Goal: Information Seeking & Learning: Check status

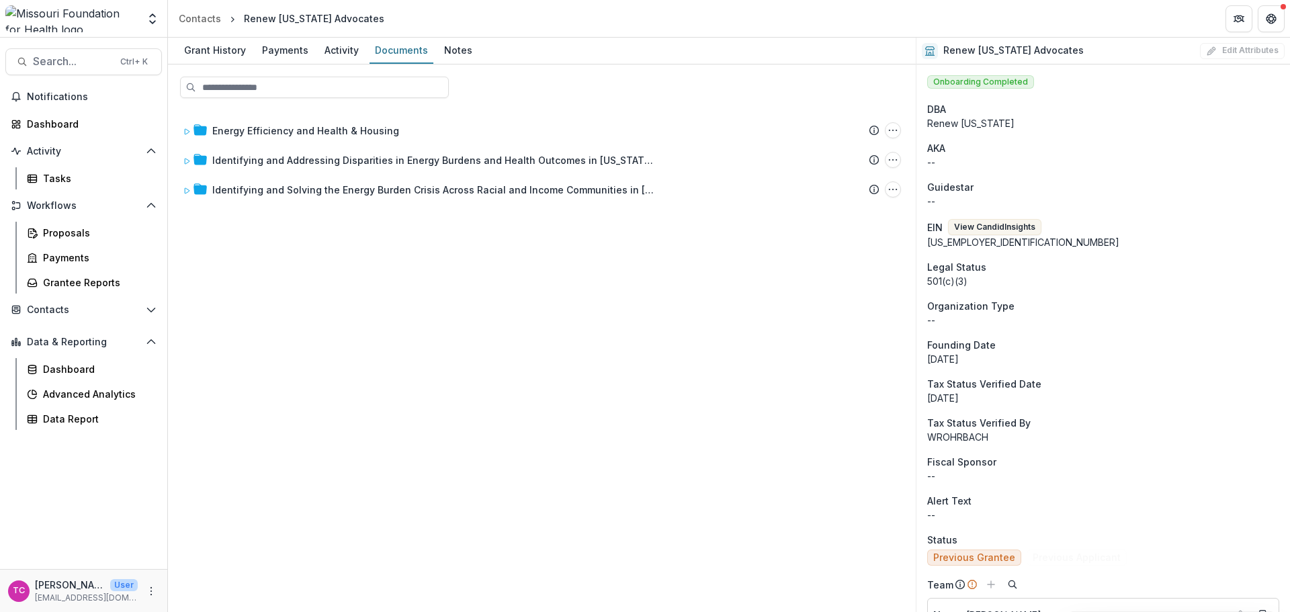
click at [66, 17] on img at bounding box center [71, 18] width 132 height 27
click at [64, 234] on div "Proposals" at bounding box center [97, 233] width 108 height 14
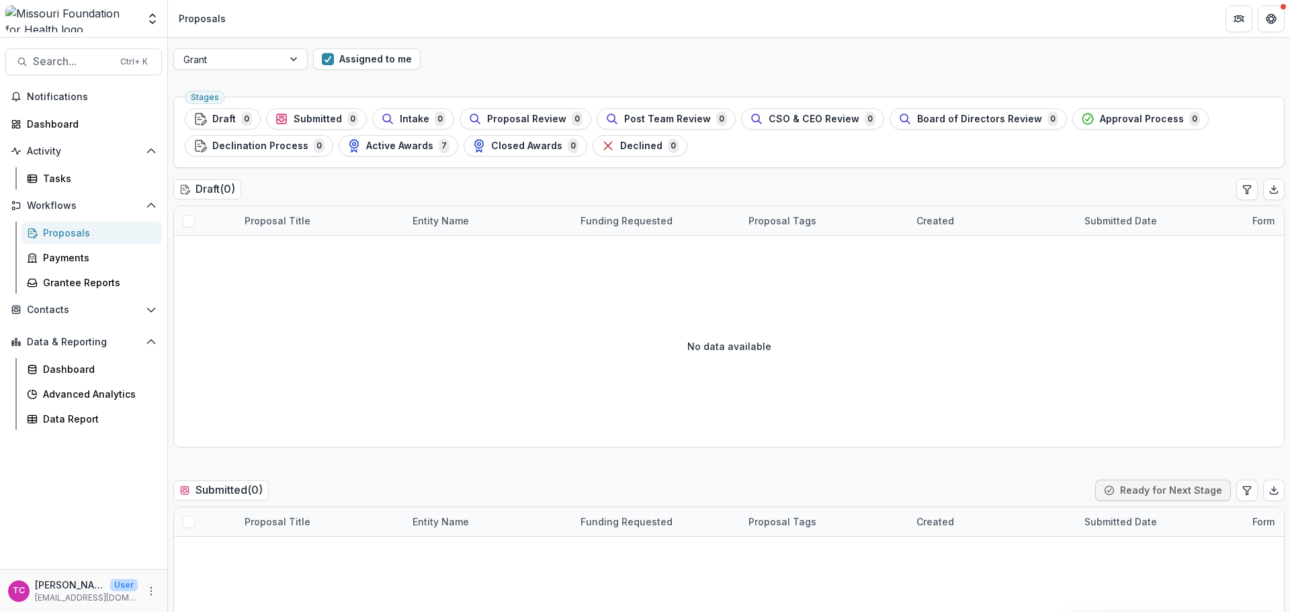
click at [396, 62] on button "Assigned to me" at bounding box center [366, 58] width 107 height 21
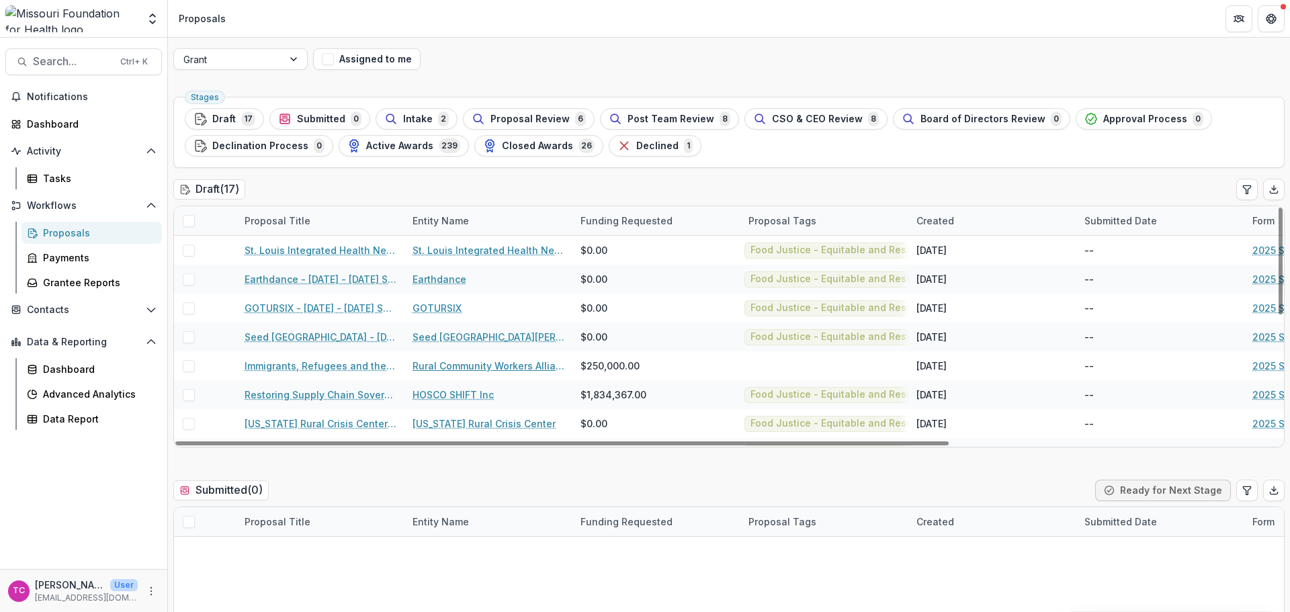
click at [476, 369] on link "Rural Community Workers Alliance" at bounding box center [488, 366] width 152 height 14
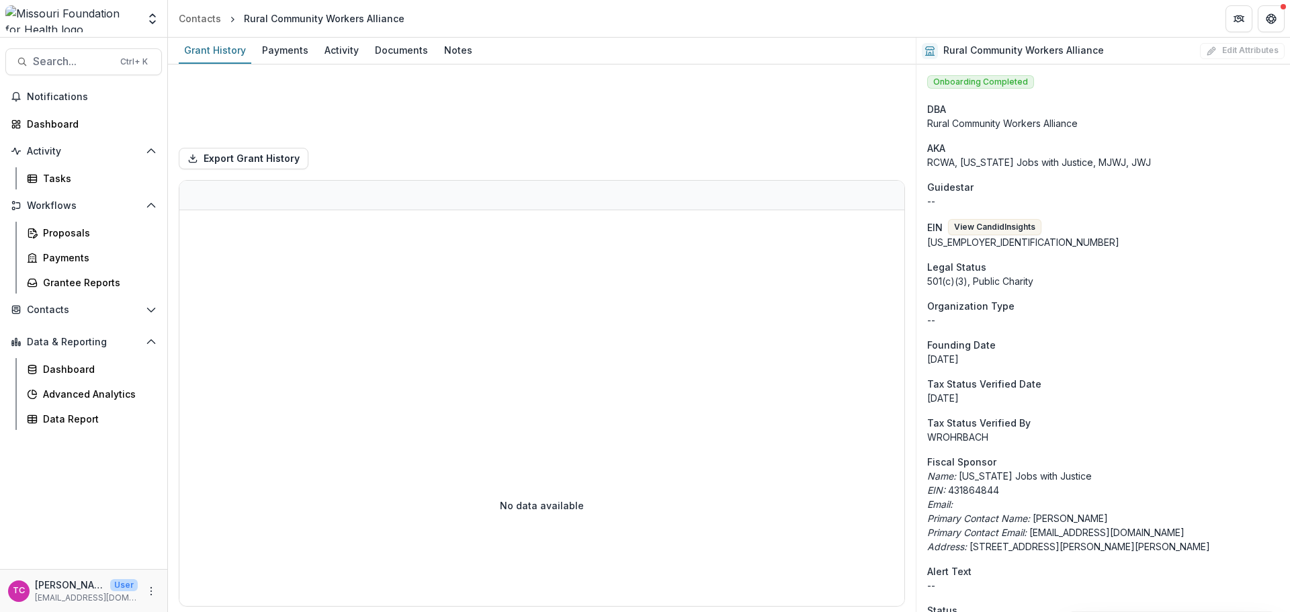
click at [410, 48] on div "Documents" at bounding box center [401, 49] width 64 height 19
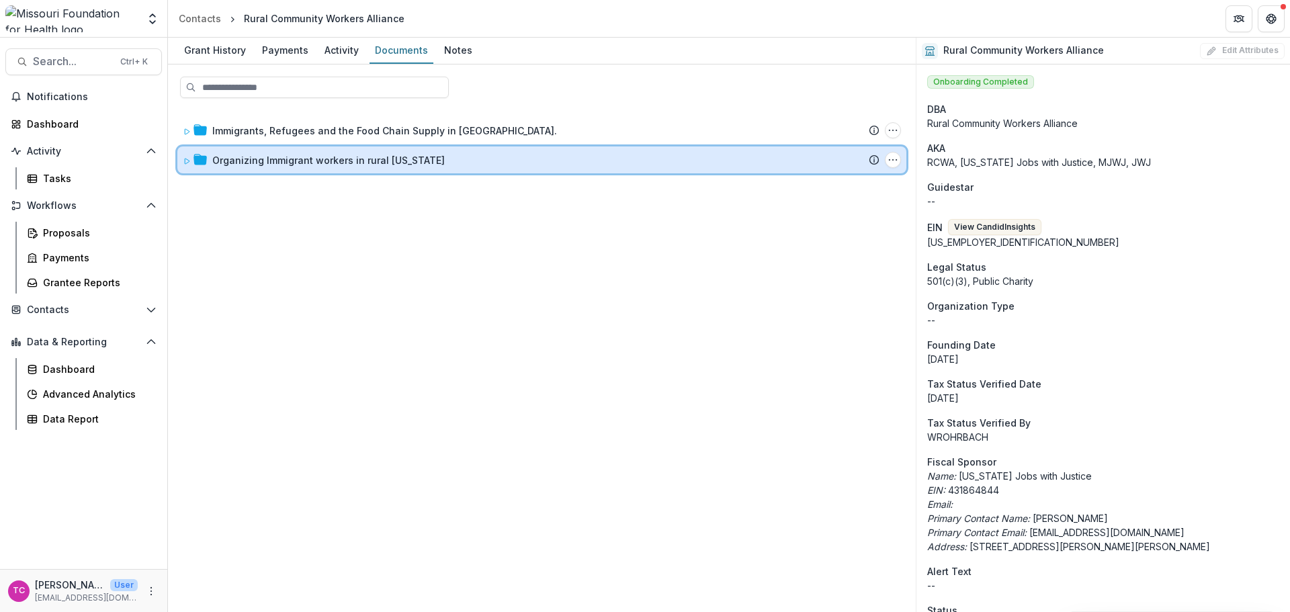
click at [187, 163] on icon at bounding box center [187, 161] width 8 height 8
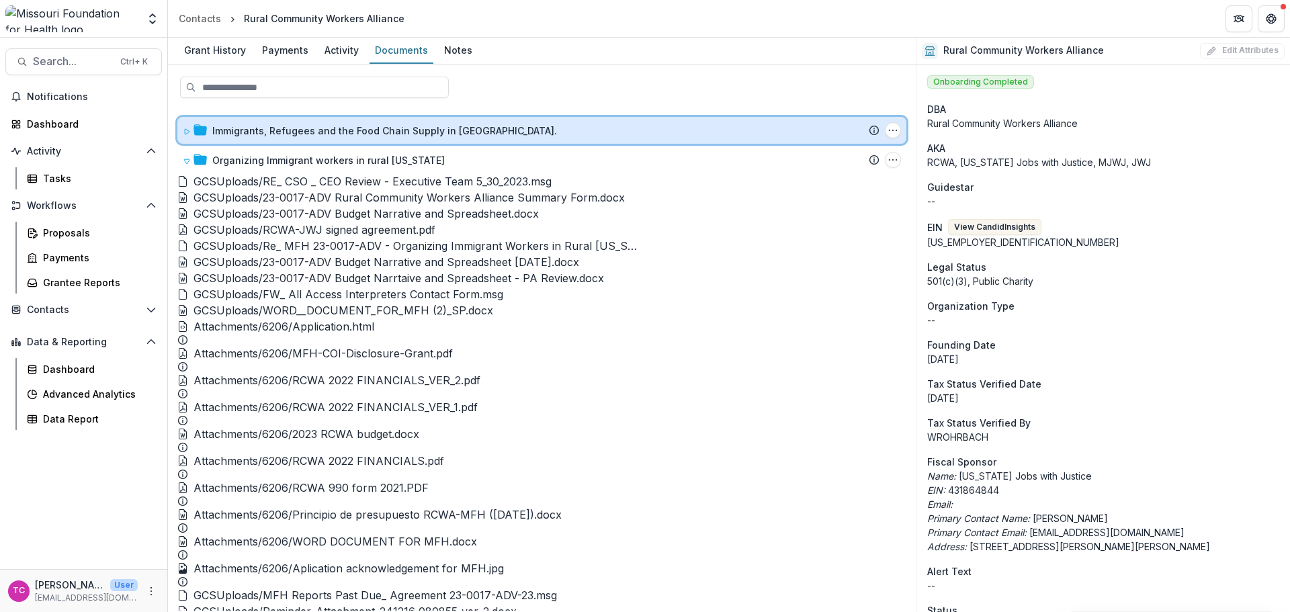
click at [184, 130] on icon at bounding box center [187, 132] width 8 height 8
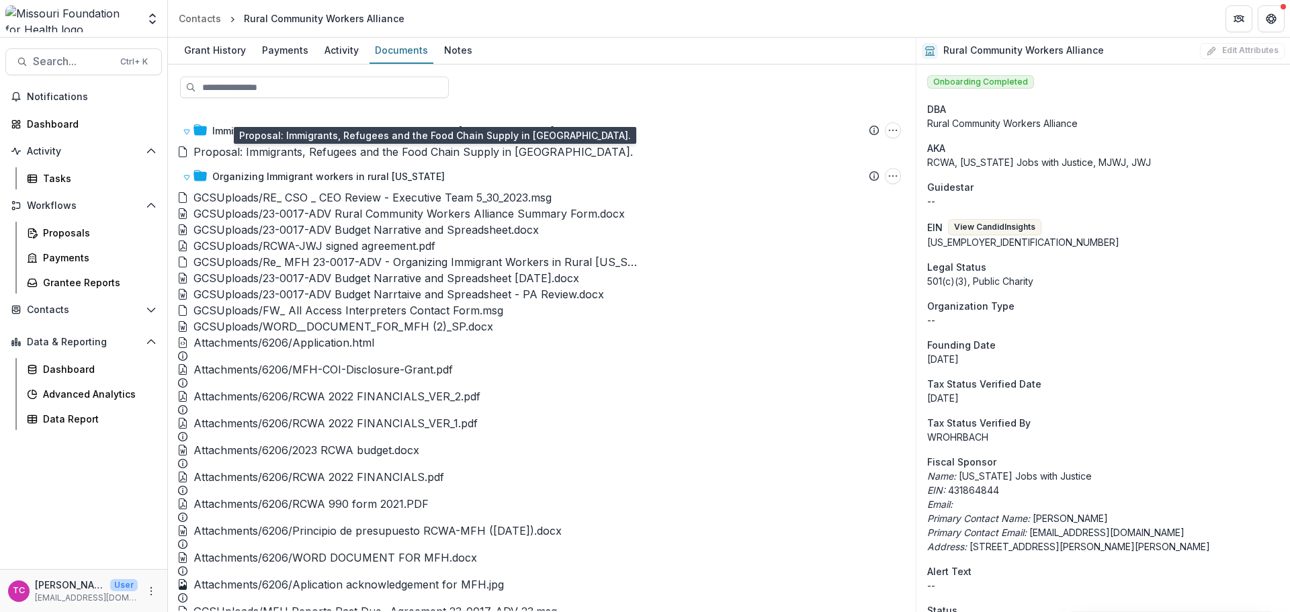
click at [305, 159] on div "Proposal: Immigrants, Refugees and the Food Chain Supply in [GEOGRAPHIC_DATA]." at bounding box center [412, 152] width 439 height 16
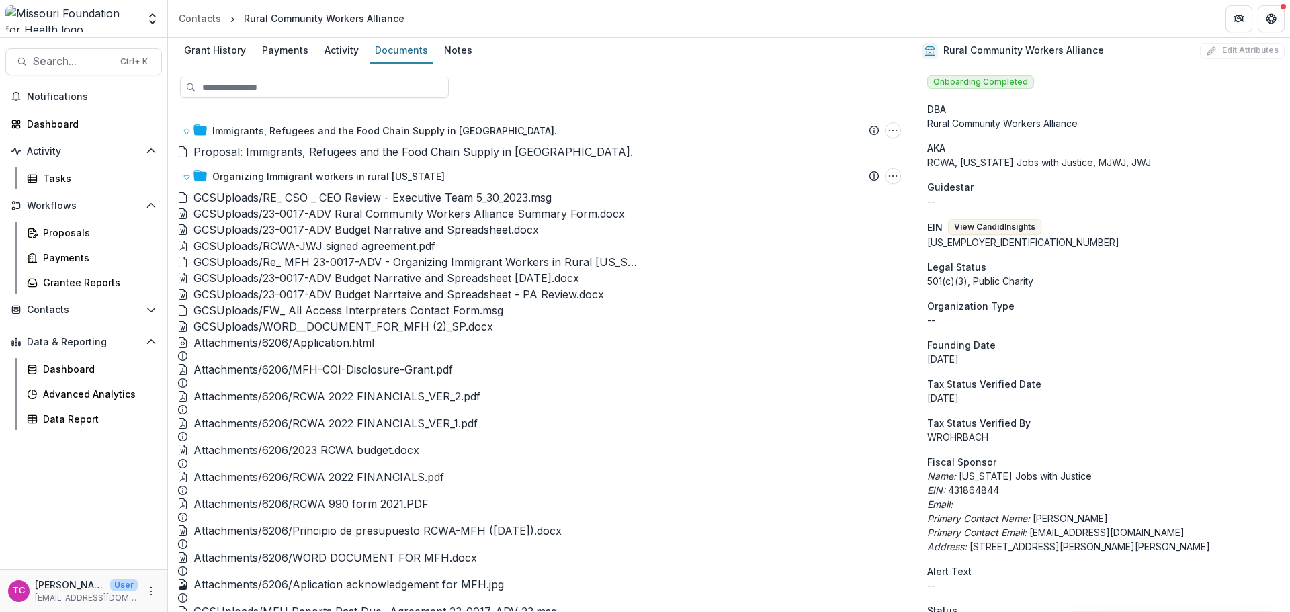
click at [11, 611] on button "Close" at bounding box center [5, 620] width 11 height 16
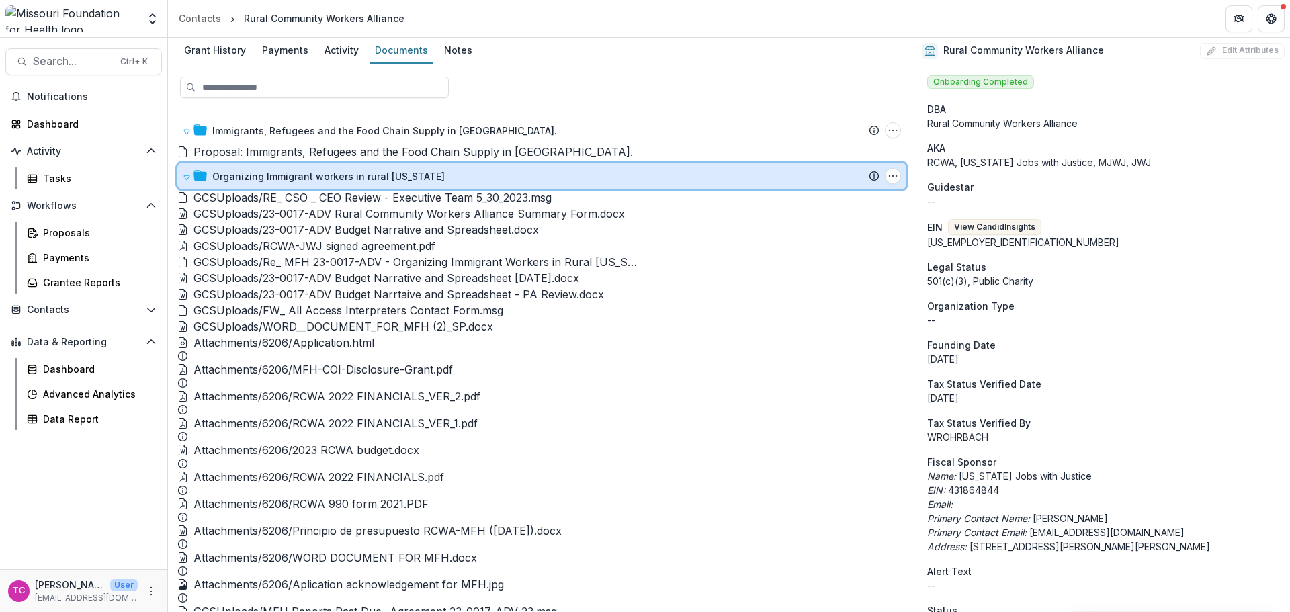
click at [179, 183] on div "Organizing Immigrant workers in rural [US_STATE] Submission Temelio Proposal At…" at bounding box center [541, 176] width 729 height 27
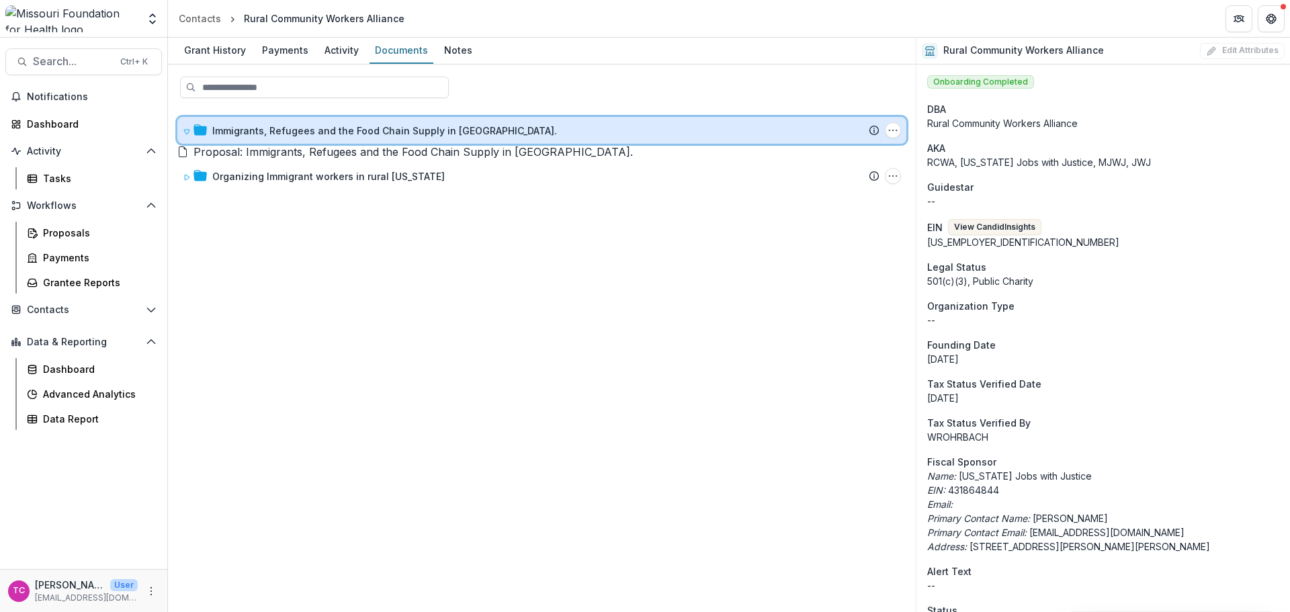
click at [182, 132] on div "Immigrants, Refugees and the Food Chain Supply in [GEOGRAPHIC_DATA]. Submission…" at bounding box center [541, 130] width 729 height 27
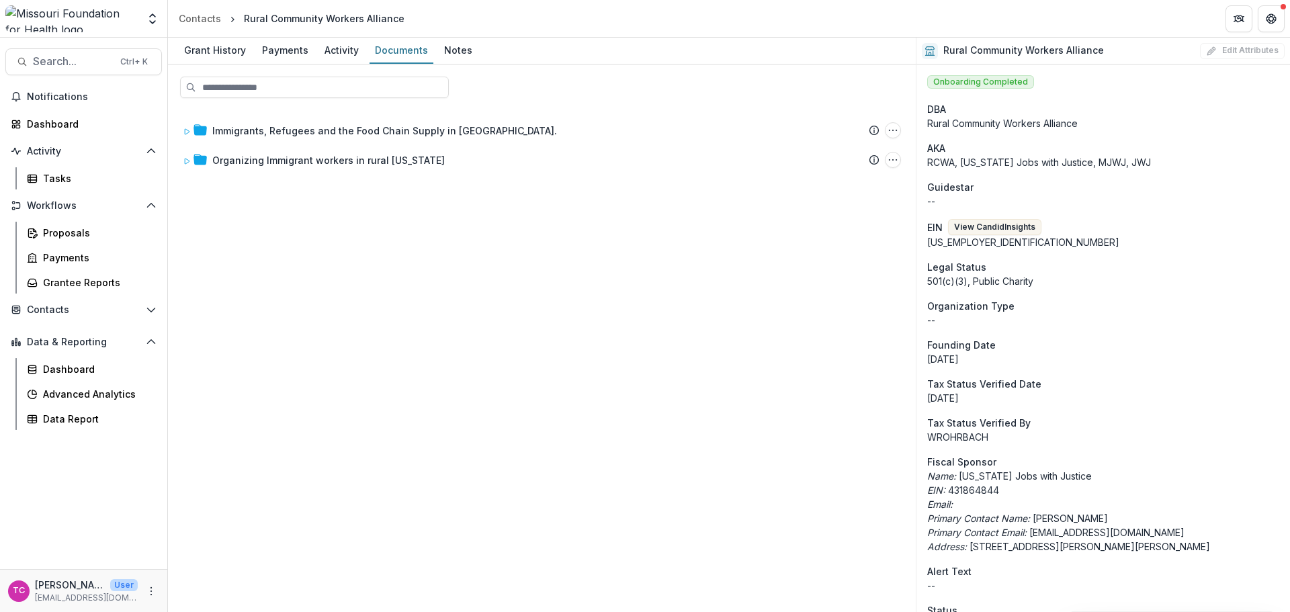
click at [242, 53] on div "Grant History" at bounding box center [215, 49] width 73 height 19
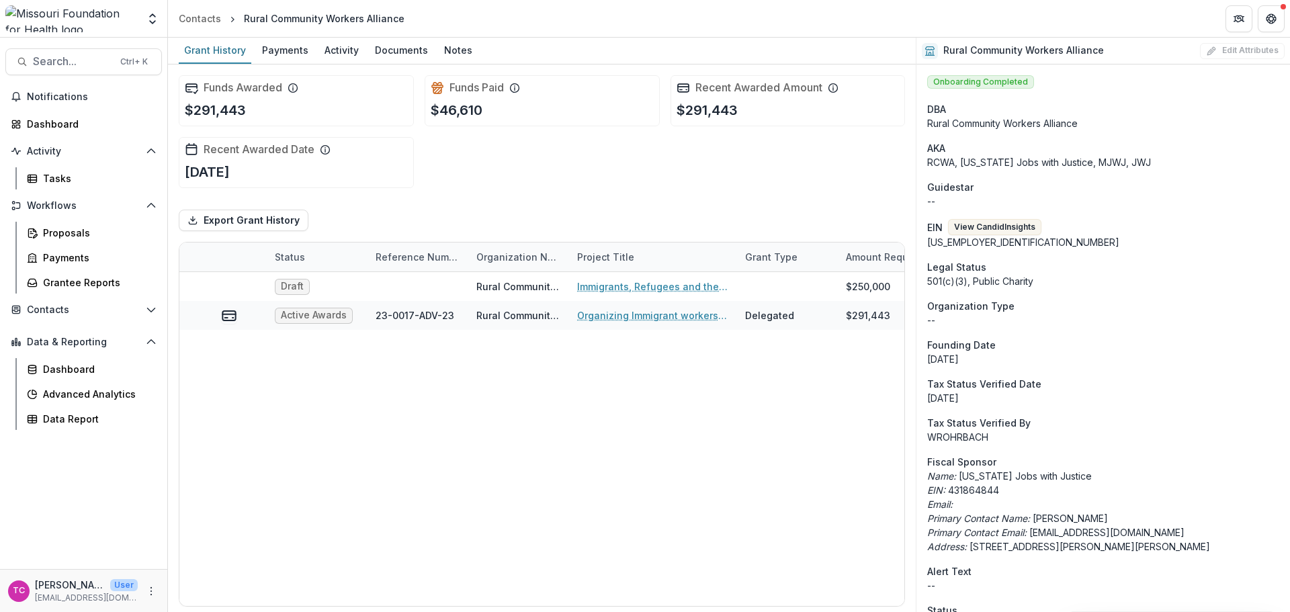
click at [293, 22] on div "Rural Community Workers Alliance" at bounding box center [324, 18] width 161 height 14
click at [341, 42] on div "Activity" at bounding box center [341, 49] width 45 height 19
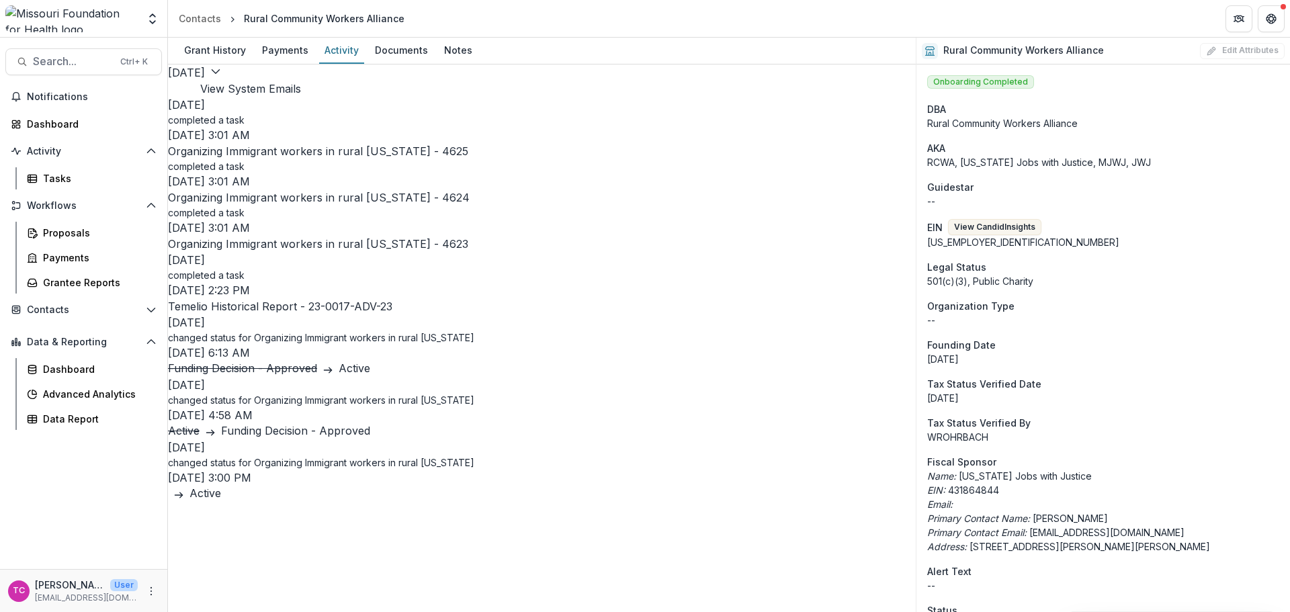
click at [294, 19] on div "Rural Community Workers Alliance" at bounding box center [324, 18] width 161 height 14
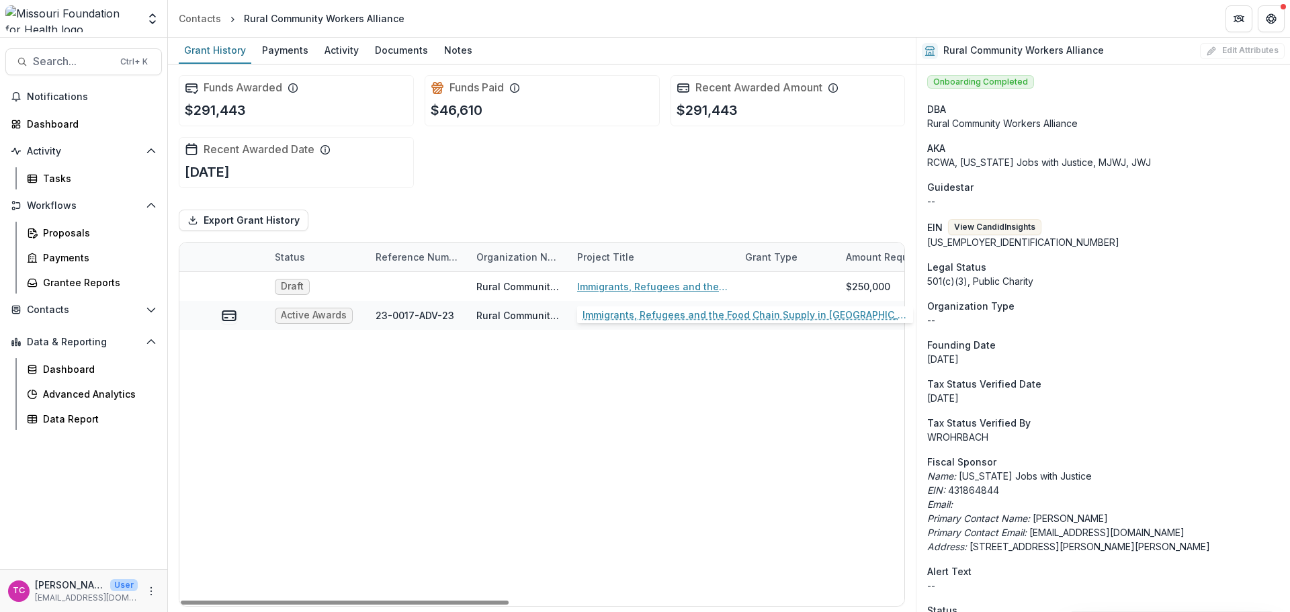
click at [601, 284] on link "Immigrants, Refugees and the Food Chain Supply in [GEOGRAPHIC_DATA]." at bounding box center [653, 286] width 152 height 14
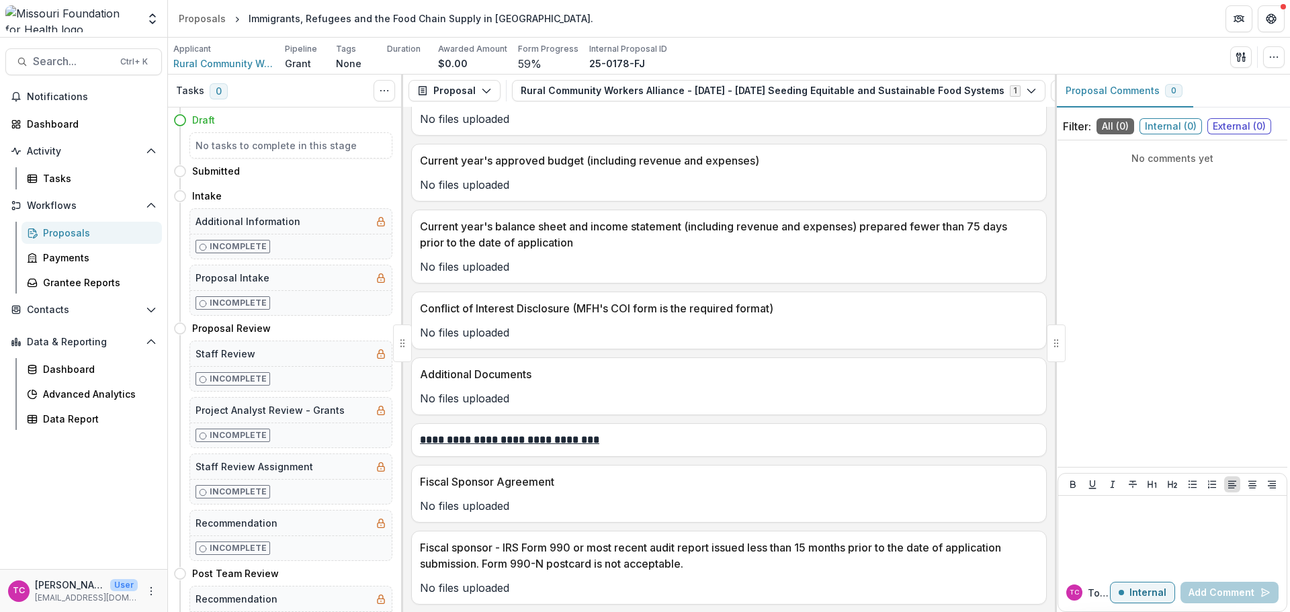
scroll to position [5975, 0]
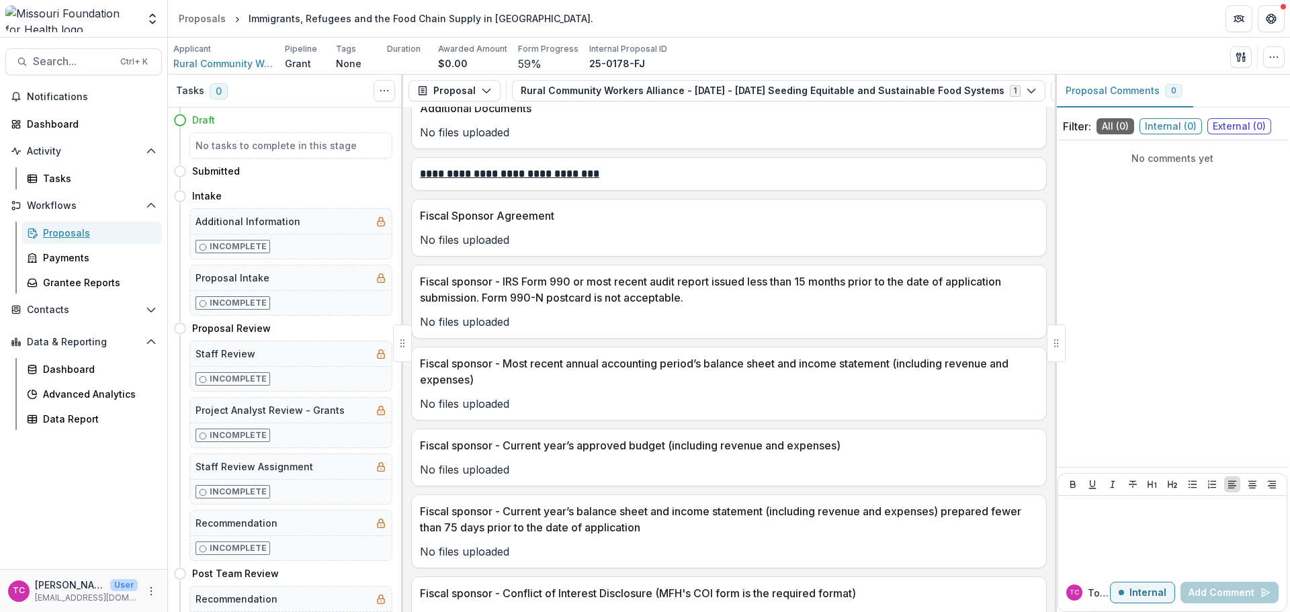
click at [58, 235] on div "Proposals" at bounding box center [97, 233] width 108 height 14
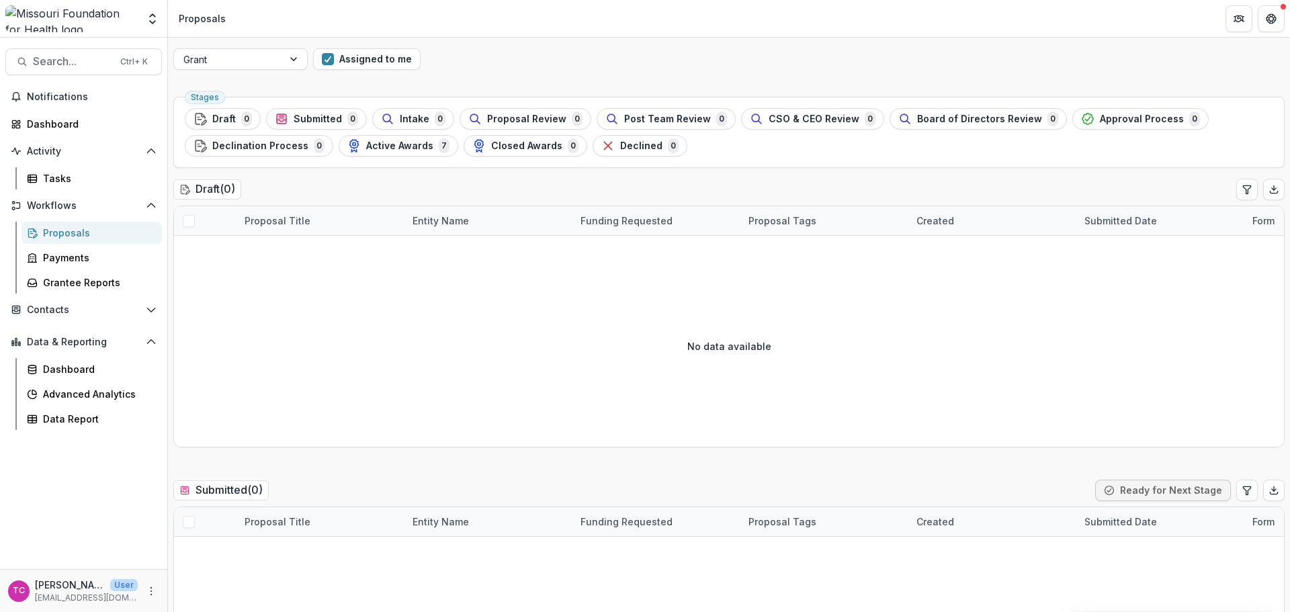
click at [392, 68] on button "Assigned to me" at bounding box center [366, 58] width 107 height 21
